Goal: Transaction & Acquisition: Purchase product/service

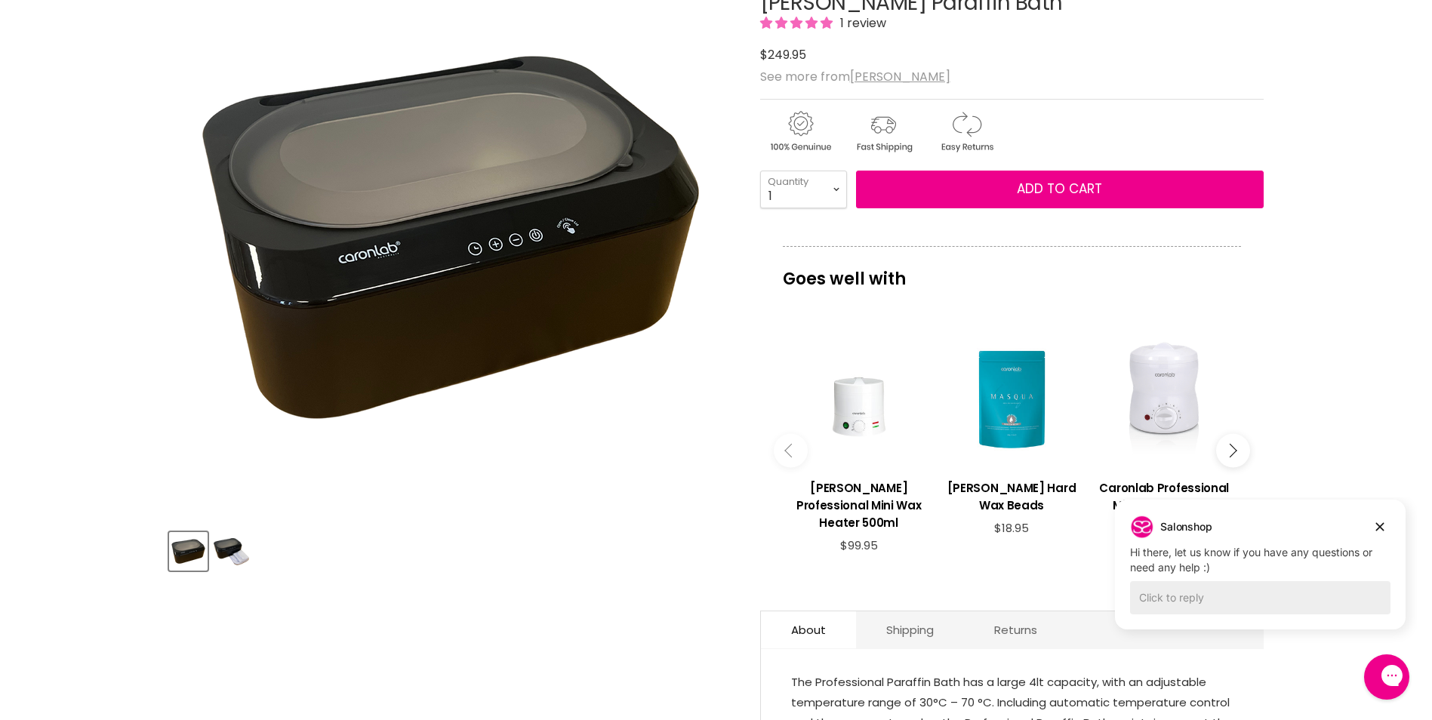
scroll to position [226, 0]
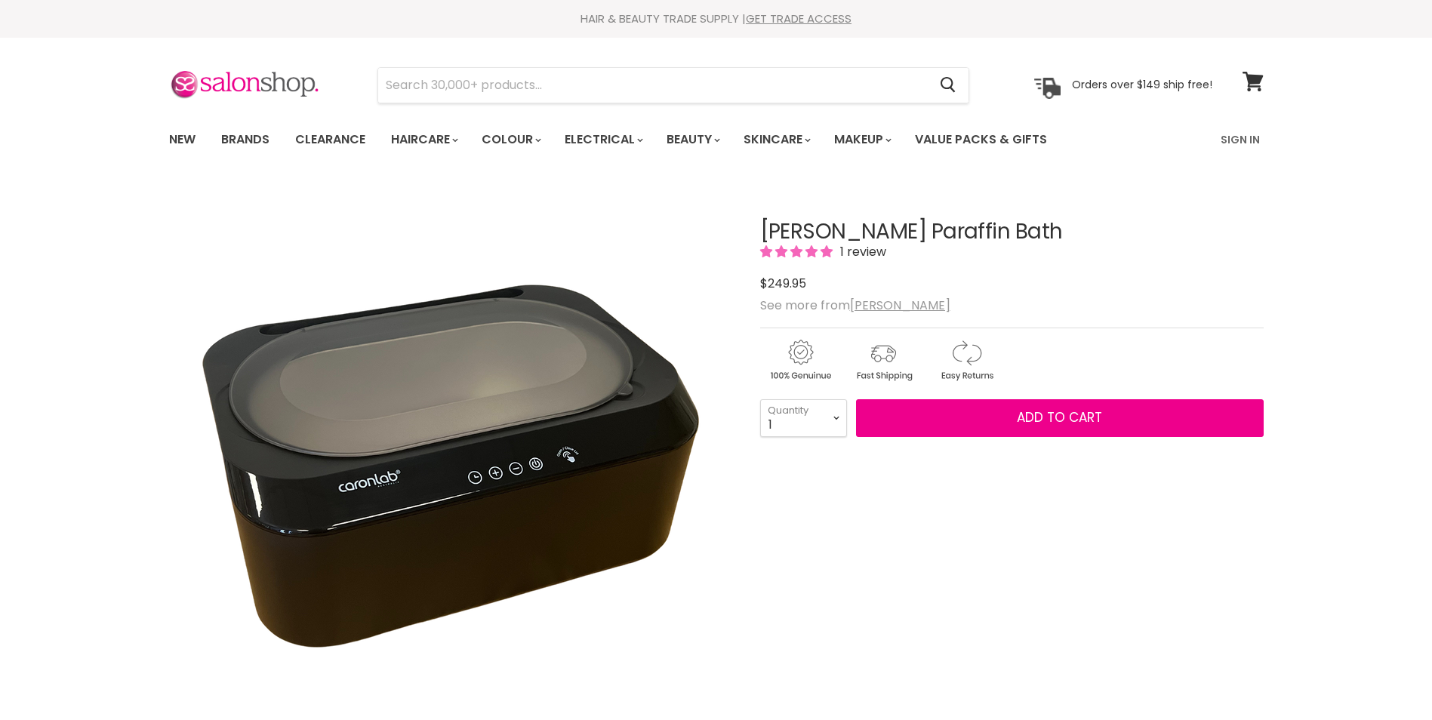
scroll to position [302, 0]
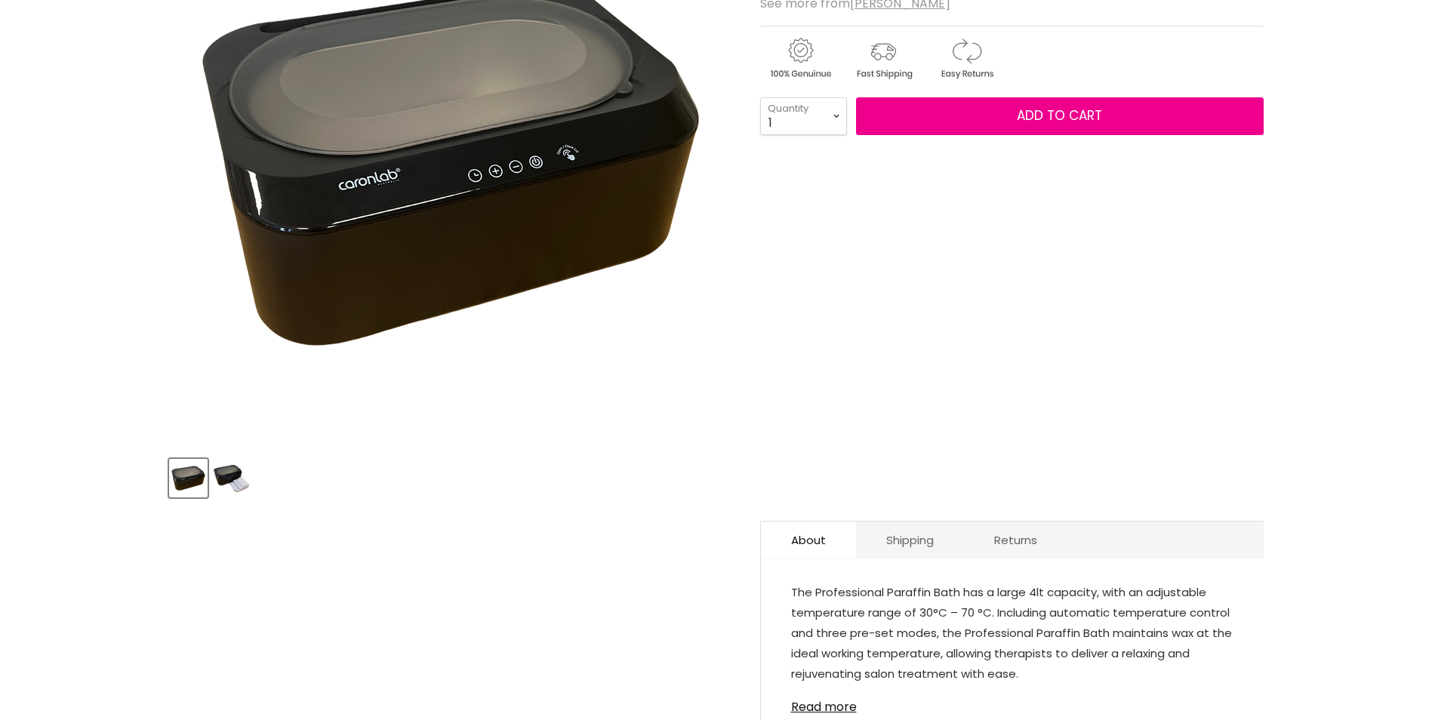
click at [234, 490] on img "Product thumbnails" at bounding box center [231, 478] width 35 height 27
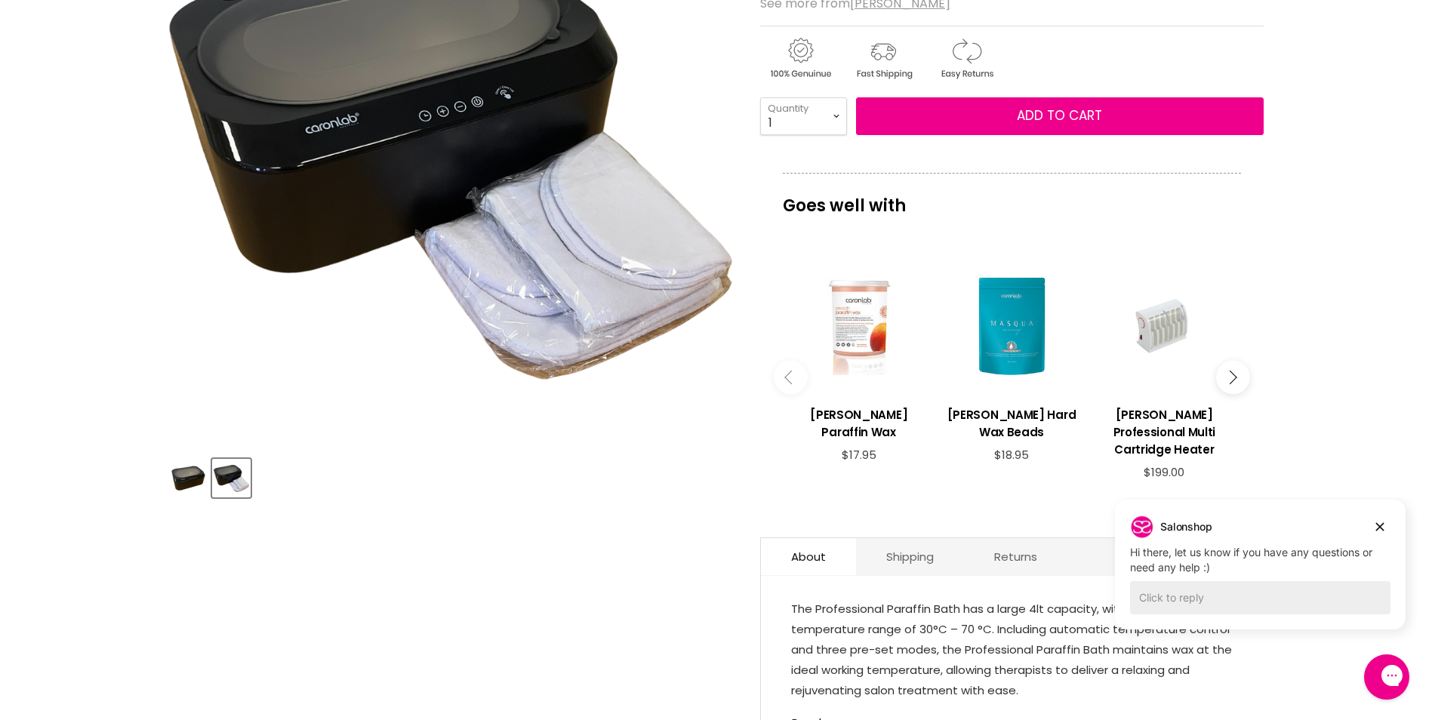
scroll to position [0, 0]
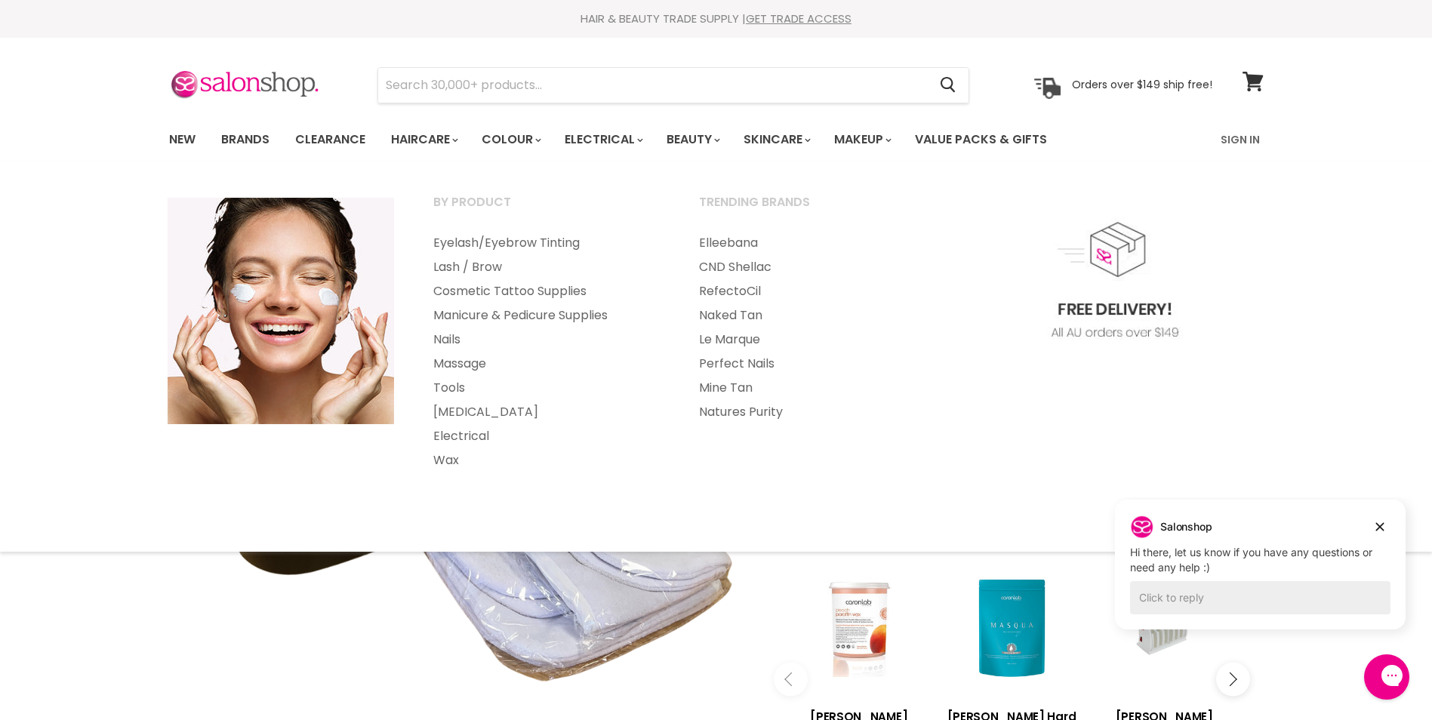
click at [1384, 359] on div "By Product Eyelash/Eyebrow Tinting Lash / Brow" at bounding box center [716, 357] width 1432 height 360
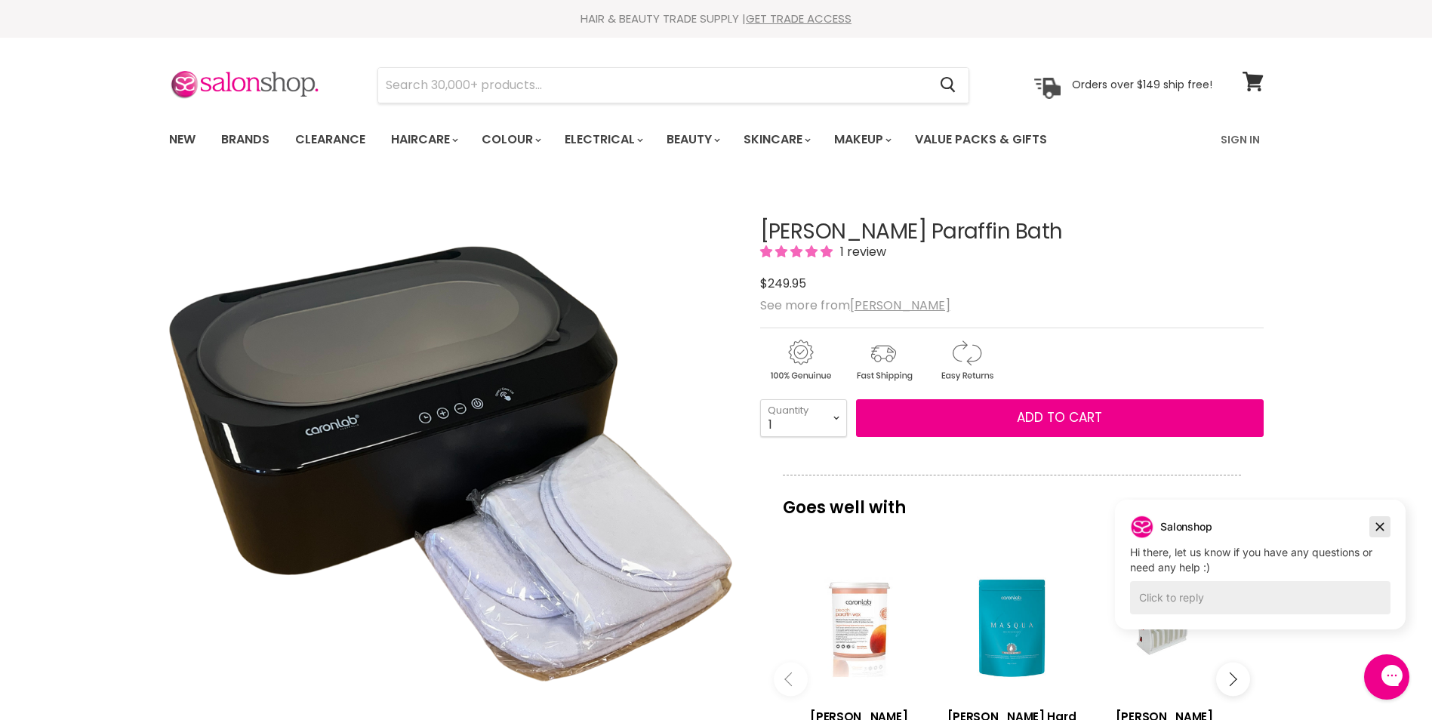
click at [1382, 528] on icon "Dismiss campaign" at bounding box center [1379, 527] width 15 height 18
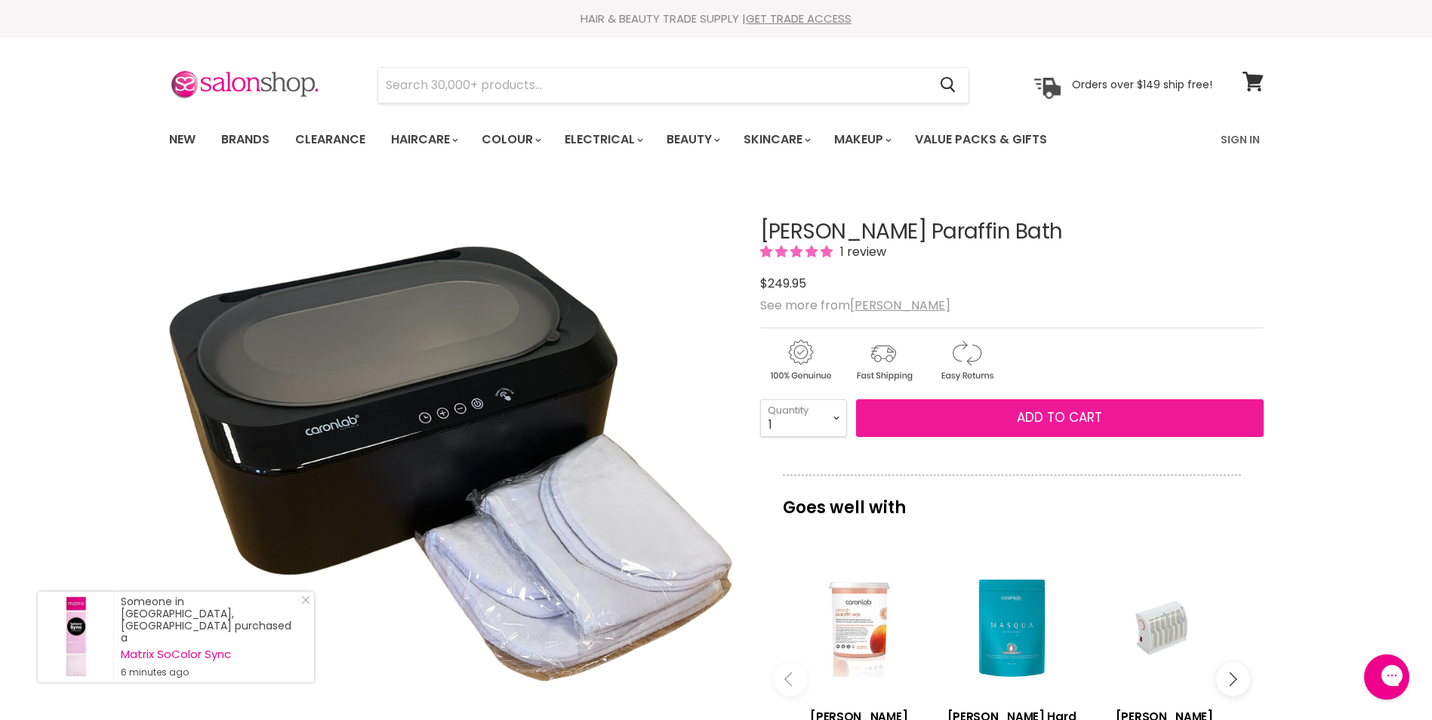
click at [976, 421] on button "Add to cart" at bounding box center [1060, 418] width 408 height 38
click at [1053, 405] on button "Add to cart" at bounding box center [1060, 418] width 408 height 38
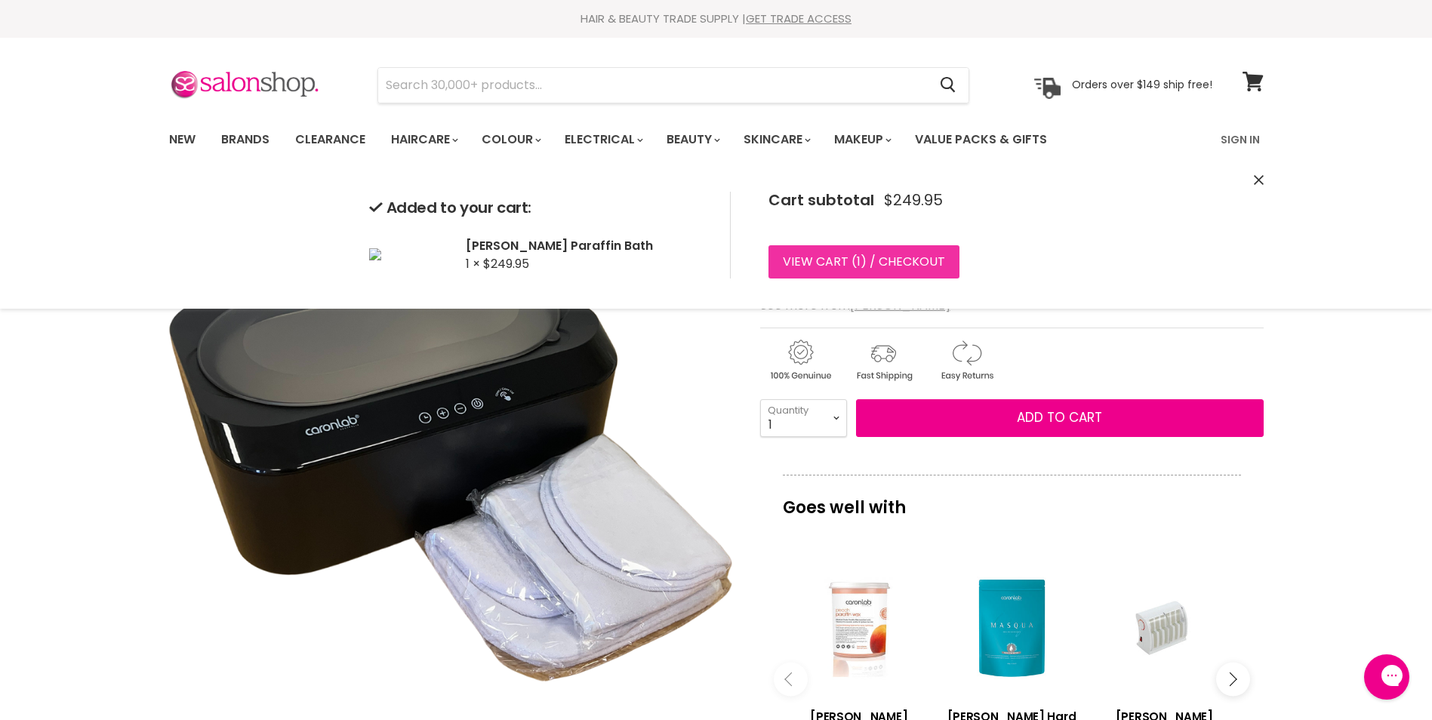
click at [907, 275] on link "View cart ( 1 ) / Checkout" at bounding box center [864, 261] width 191 height 33
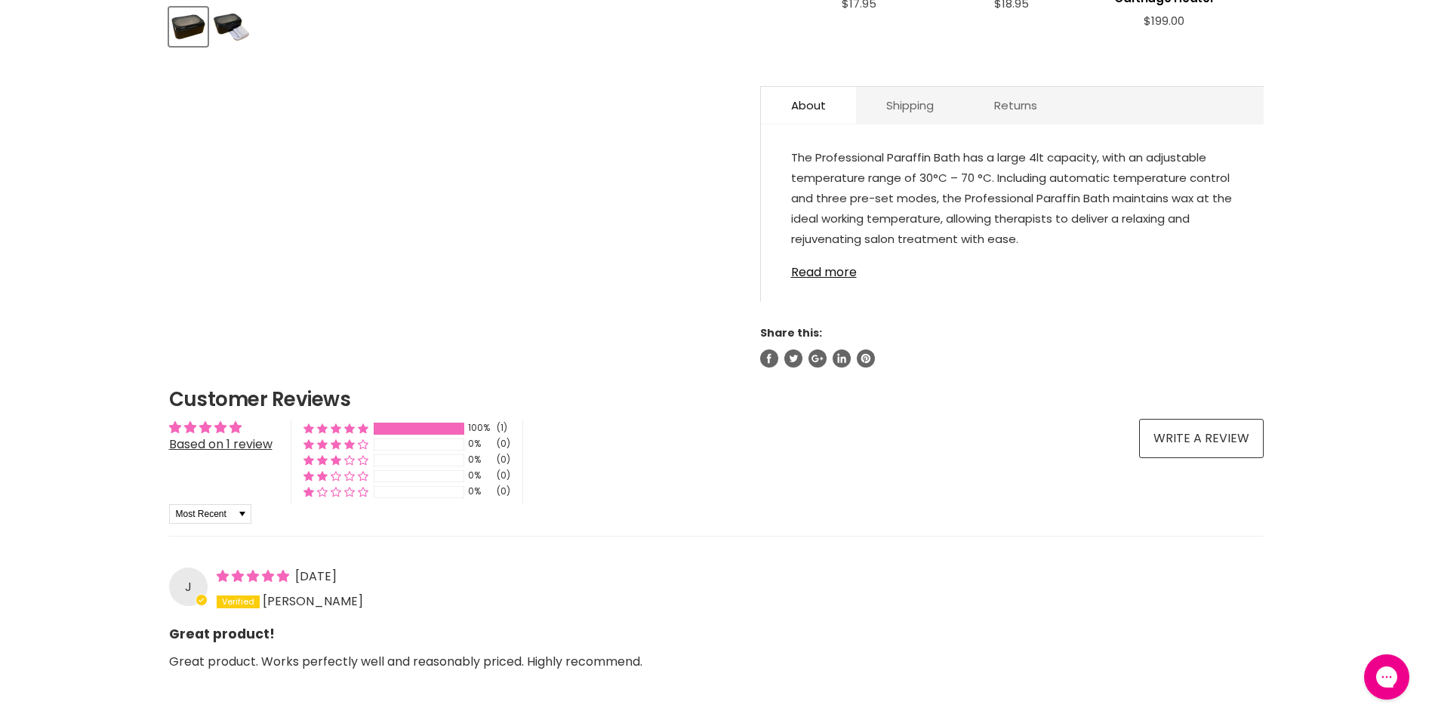
scroll to position [755, 0]
click at [836, 267] on link "Read more" at bounding box center [1012, 266] width 442 height 23
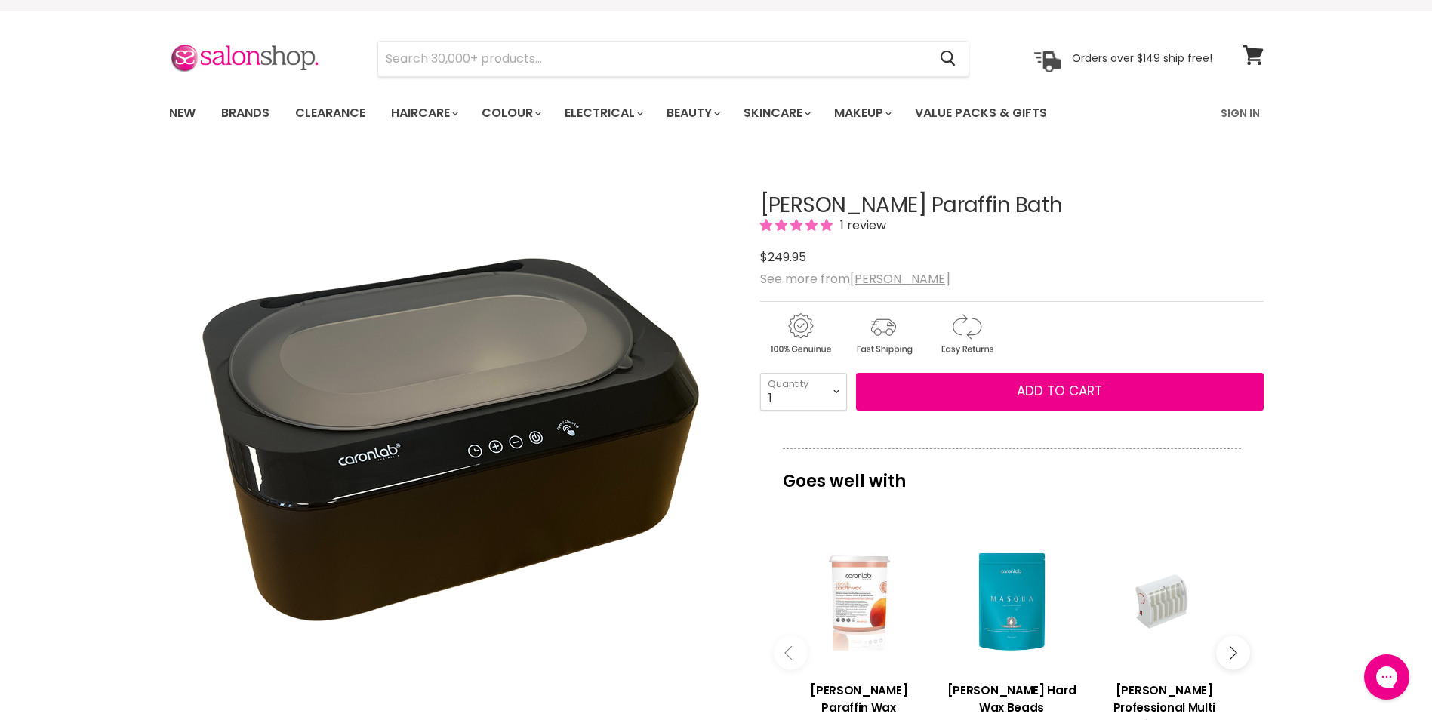
scroll to position [0, 0]
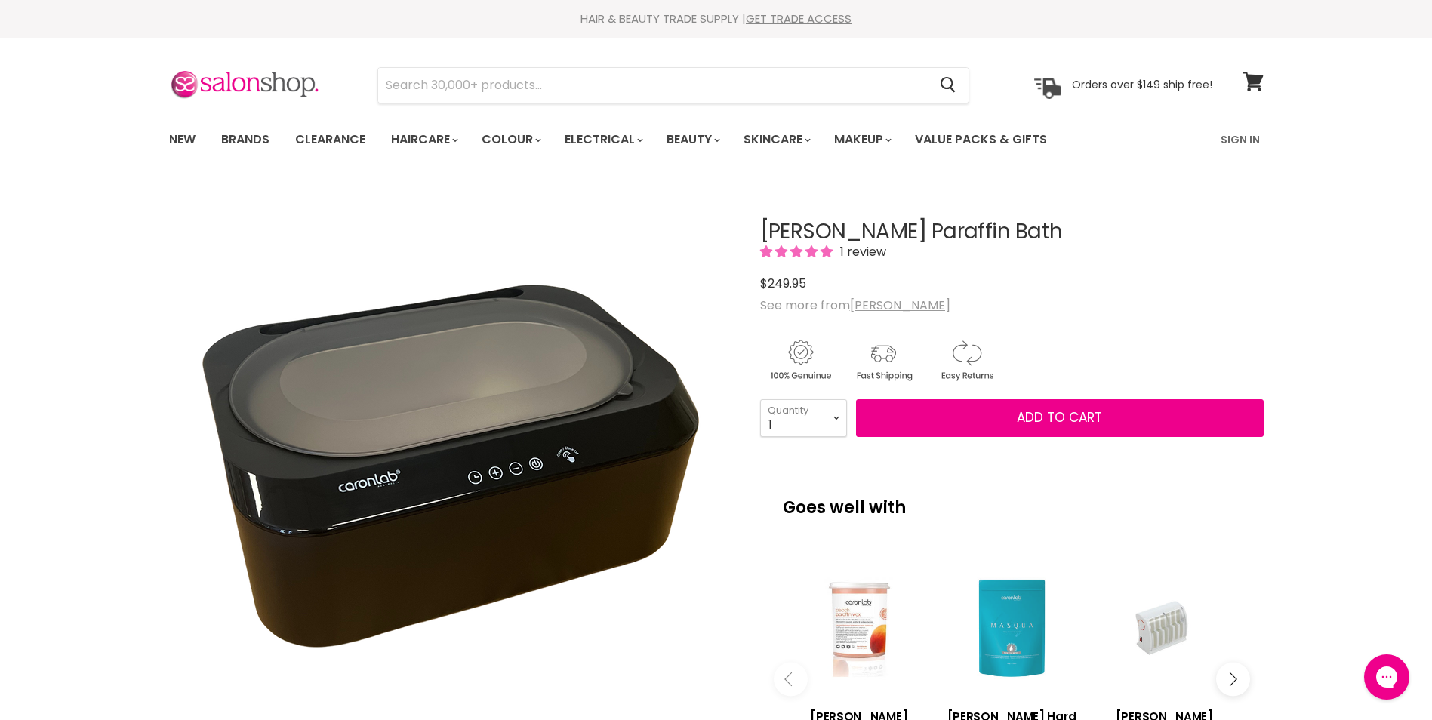
click at [1034, 607] on div "Main content" at bounding box center [1011, 627] width 137 height 137
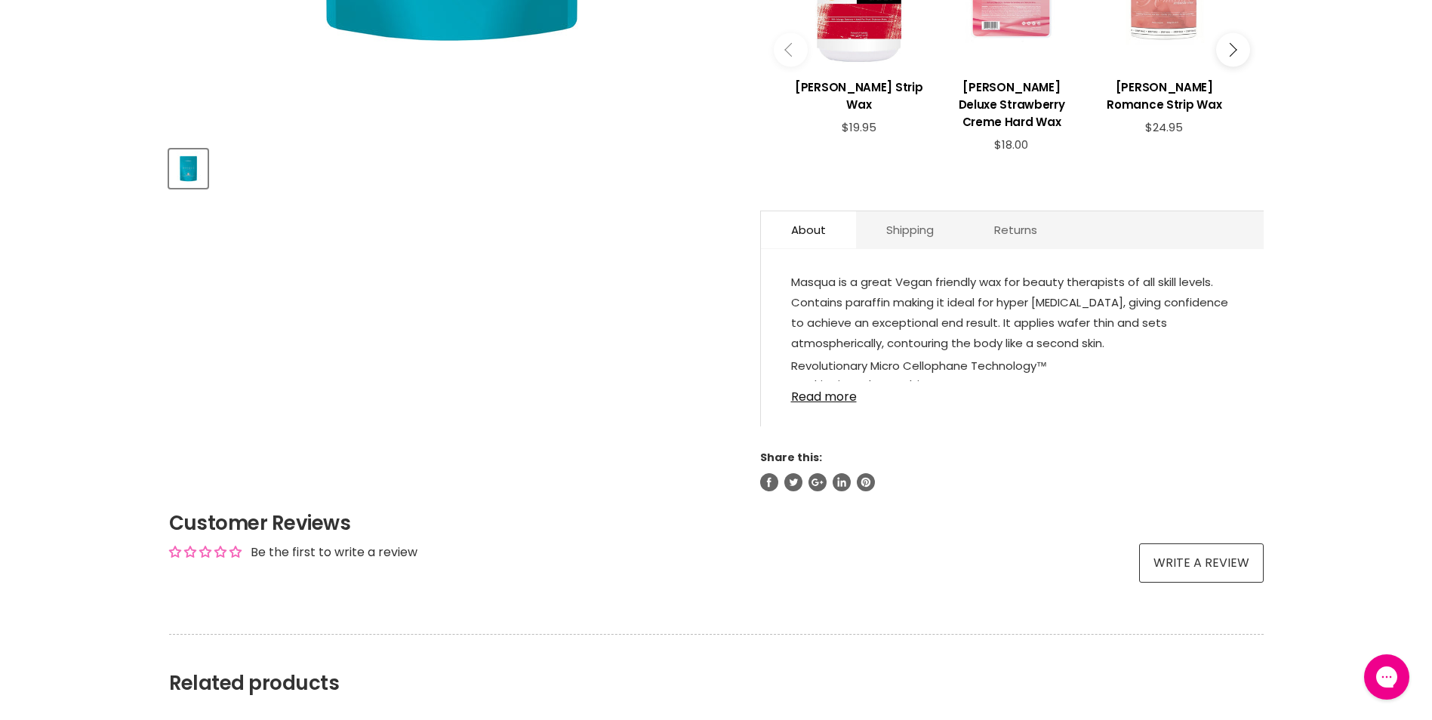
scroll to position [604, 0]
